Goal: Transaction & Acquisition: Download file/media

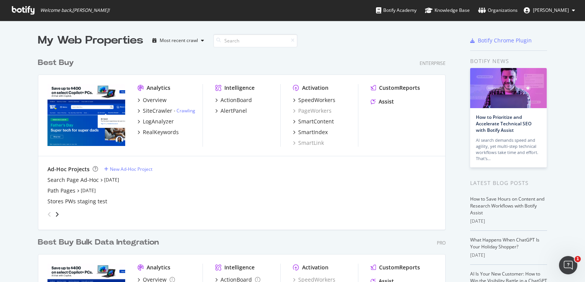
scroll to position [277, 573]
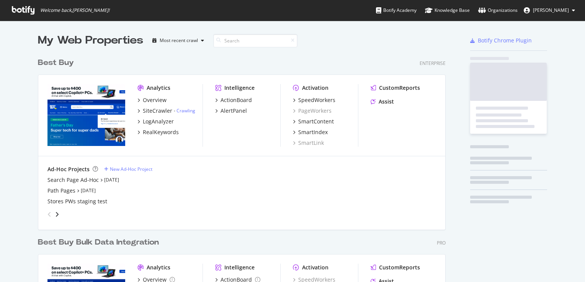
scroll to position [318, 408]
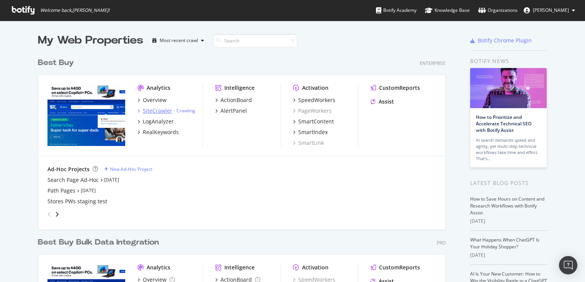
click at [147, 109] on div "SiteCrawler" at bounding box center [157, 111] width 29 height 8
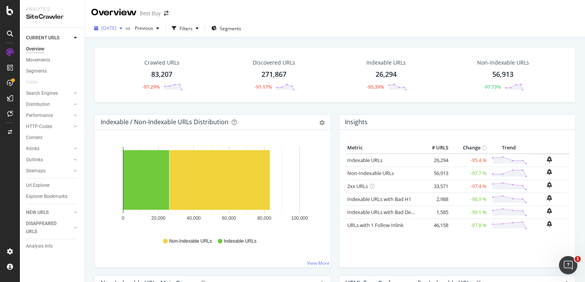
click at [125, 29] on div "button" at bounding box center [120, 28] width 9 height 5
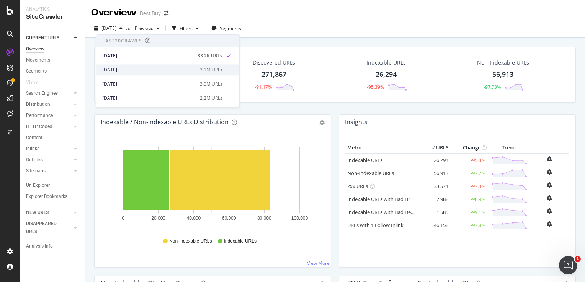
click at [125, 67] on div "[DATE]" at bounding box center [148, 70] width 93 height 7
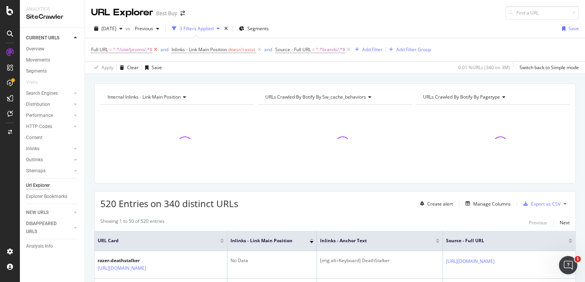
click at [156, 47] on icon at bounding box center [155, 50] width 7 height 8
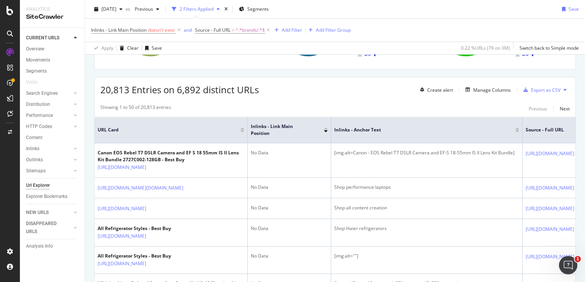
scroll to position [115, 0]
click at [545, 90] on div "Export as CSV" at bounding box center [545, 89] width 29 height 7
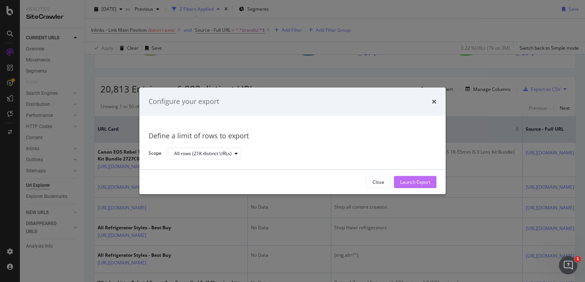
click at [417, 181] on div "Launch Export" at bounding box center [415, 182] width 30 height 7
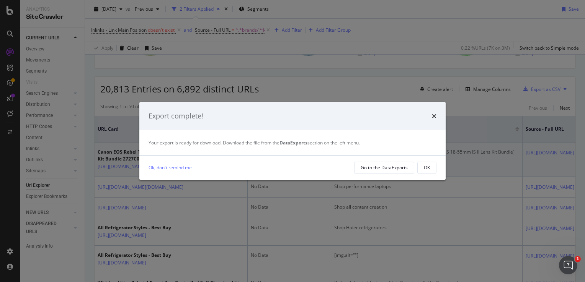
drag, startPoint x: 421, startPoint y: 166, endPoint x: 415, endPoint y: 167, distance: 6.3
click at [422, 166] on button "OK" at bounding box center [426, 168] width 19 height 12
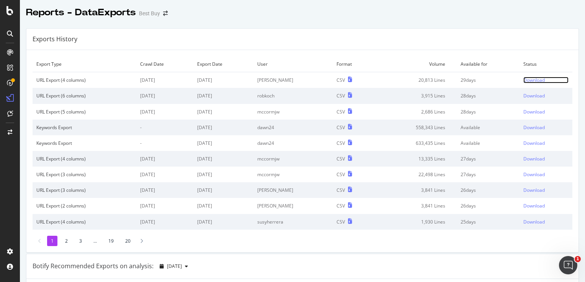
click at [526, 78] on div "Download" at bounding box center [533, 80] width 21 height 7
